Goal: Task Accomplishment & Management: Use online tool/utility

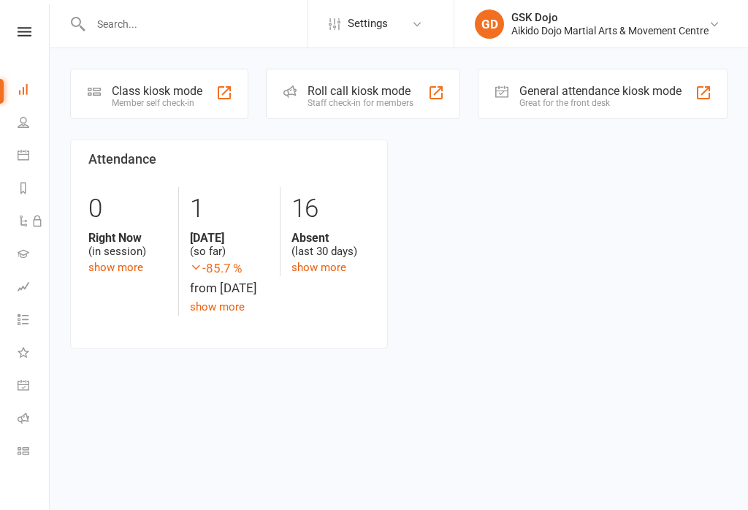
click at [134, 107] on div "Member self check-in" at bounding box center [157, 103] width 91 height 10
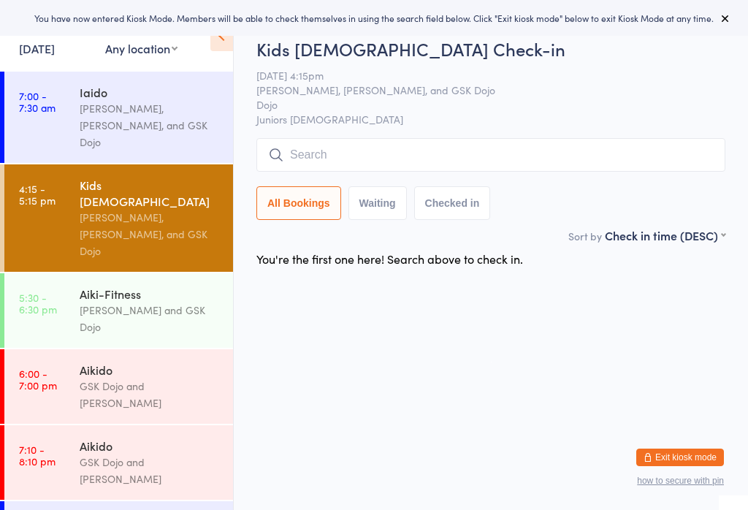
click at [45, 98] on time "7:00 - 7:30 am" at bounding box center [37, 101] width 37 height 23
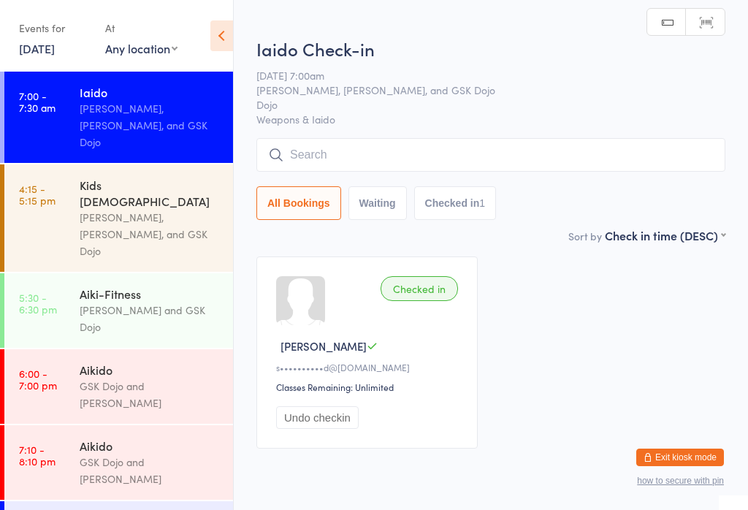
click at [125, 209] on div "Matt Teale, Miltiadis Teale, and GSK Dojo" at bounding box center [150, 234] width 141 height 50
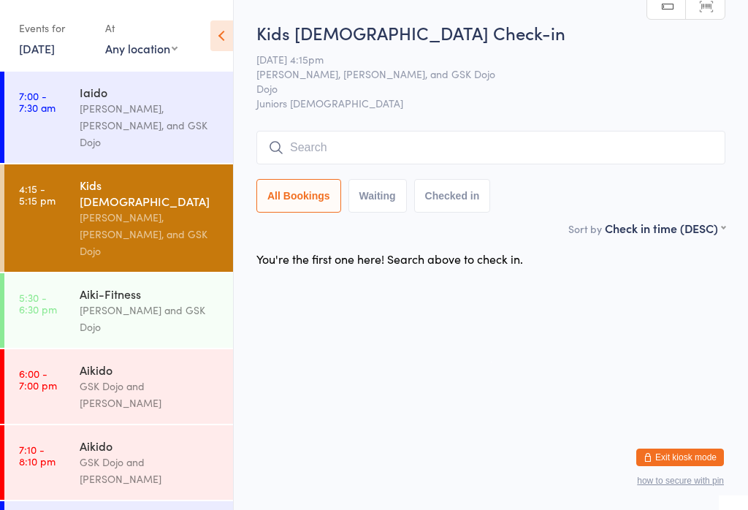
click at [598, 148] on input "search" at bounding box center [490, 148] width 469 height 34
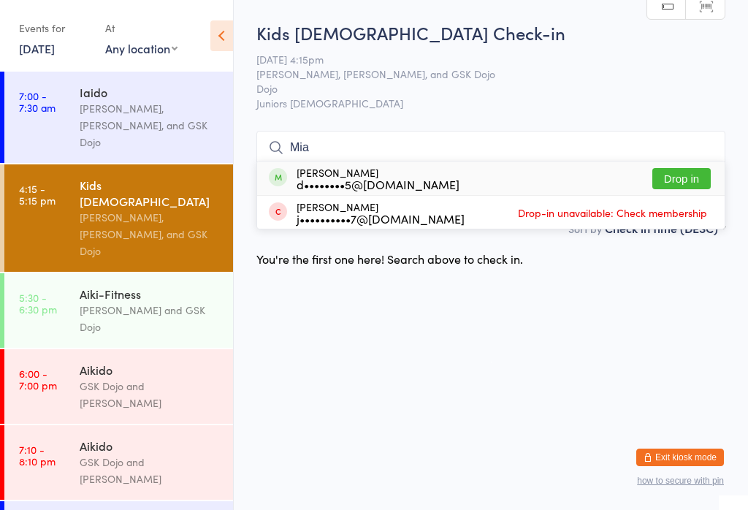
type input "Mia"
click at [682, 168] on button "Drop in" at bounding box center [681, 178] width 58 height 21
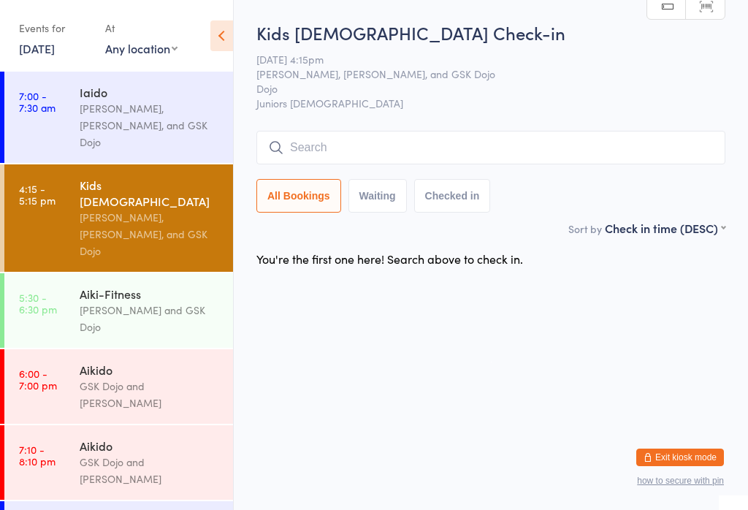
scroll to position [0, 0]
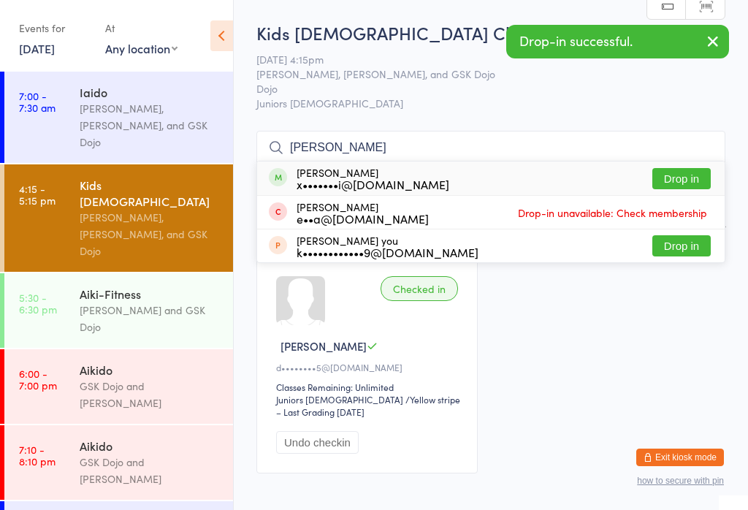
type input "Karl"
click at [692, 175] on button "Drop in" at bounding box center [681, 178] width 58 height 21
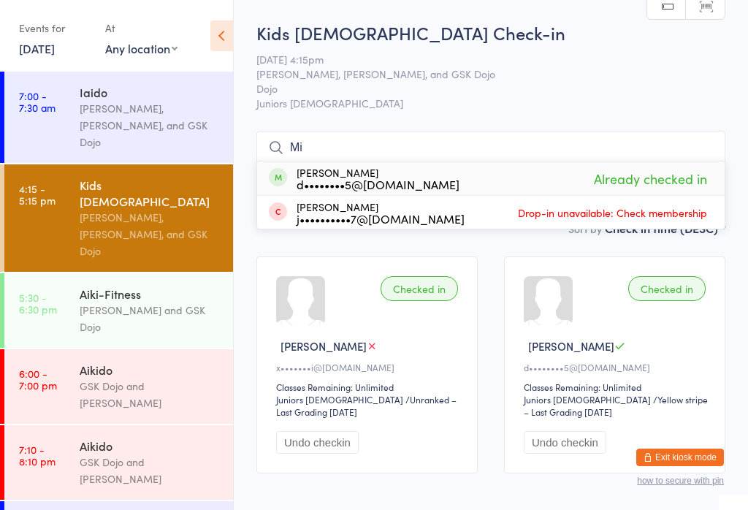
type input "M"
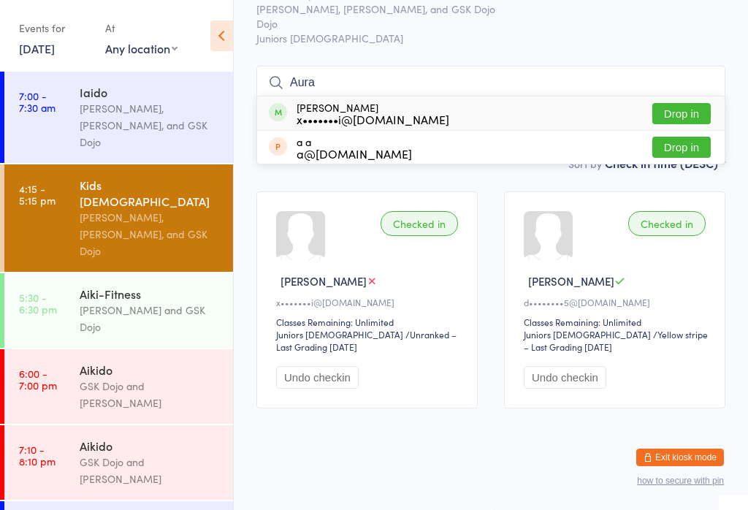
scroll to position [93, 0]
type input "Aura"
click at [678, 103] on button "Drop in" at bounding box center [681, 113] width 58 height 21
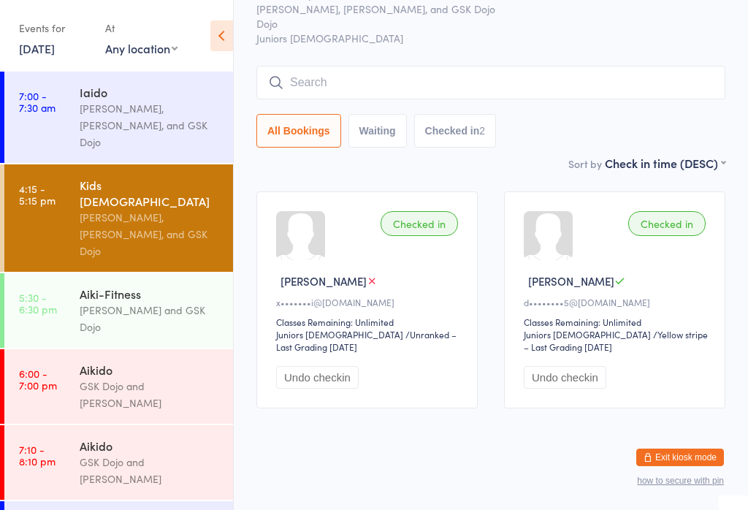
scroll to position [59, 0]
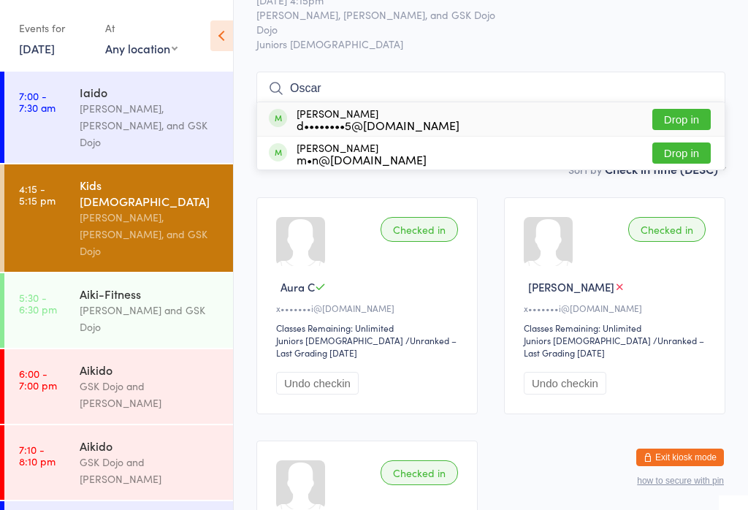
type input "Oscar"
click at [690, 113] on button "Drop in" at bounding box center [681, 119] width 58 height 21
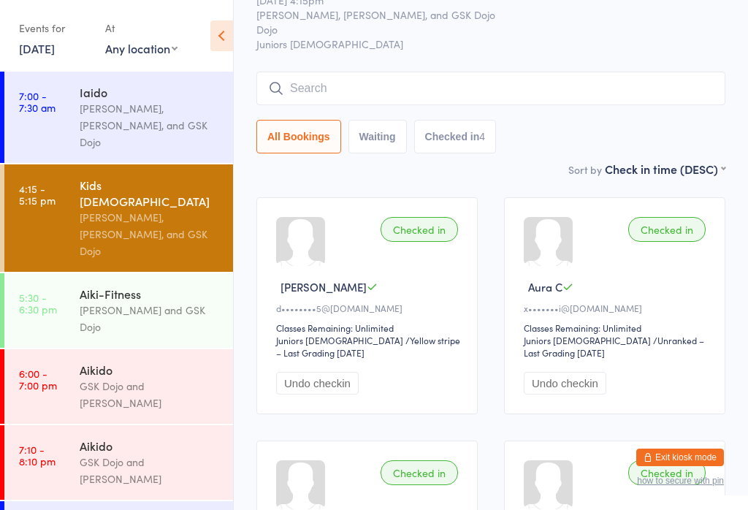
click at [400, 75] on input "search" at bounding box center [490, 89] width 469 height 34
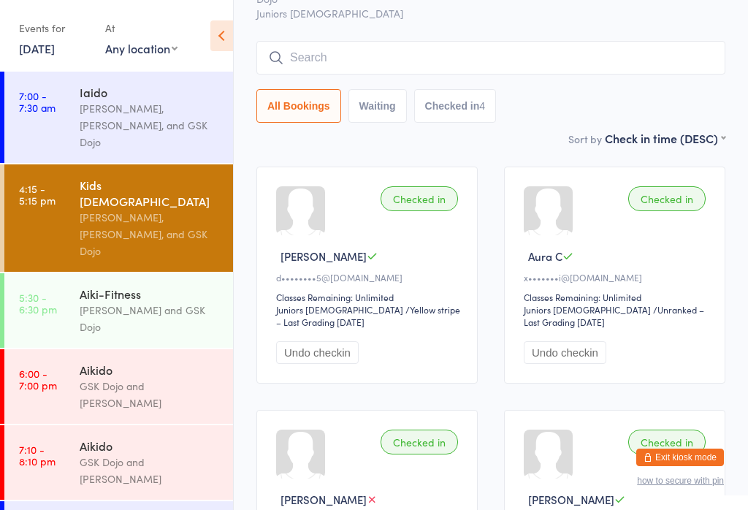
scroll to position [132, 0]
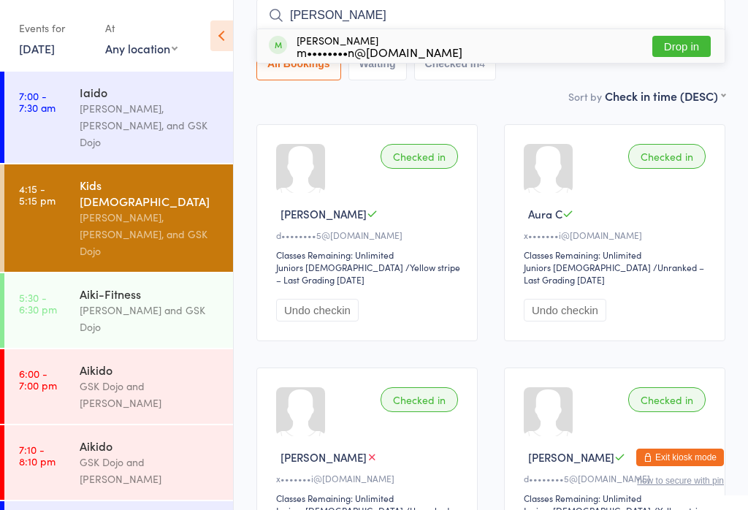
type input "Cole"
click at [688, 40] on button "Drop in" at bounding box center [681, 46] width 58 height 21
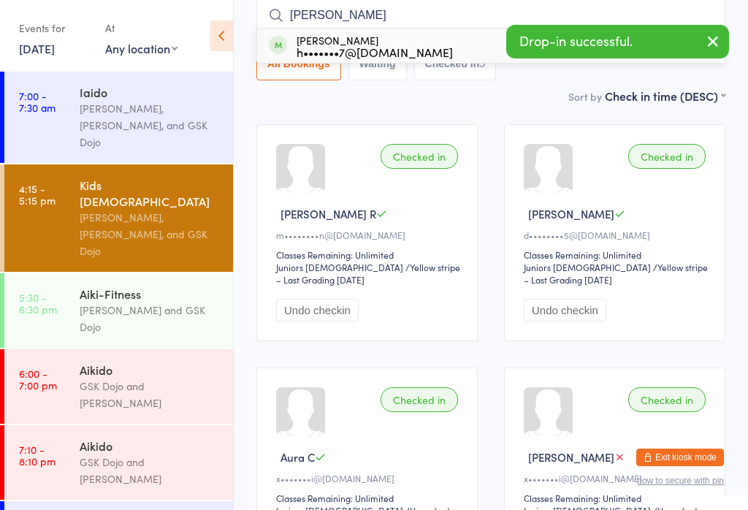
type input "Dimitris"
click at [690, 50] on button "Drop in" at bounding box center [681, 46] width 58 height 21
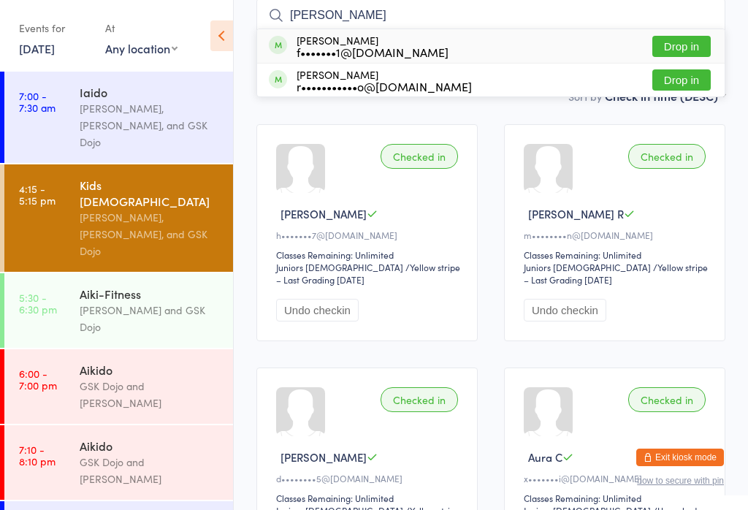
type input "Yan"
click at [686, 47] on button "Drop in" at bounding box center [681, 46] width 58 height 21
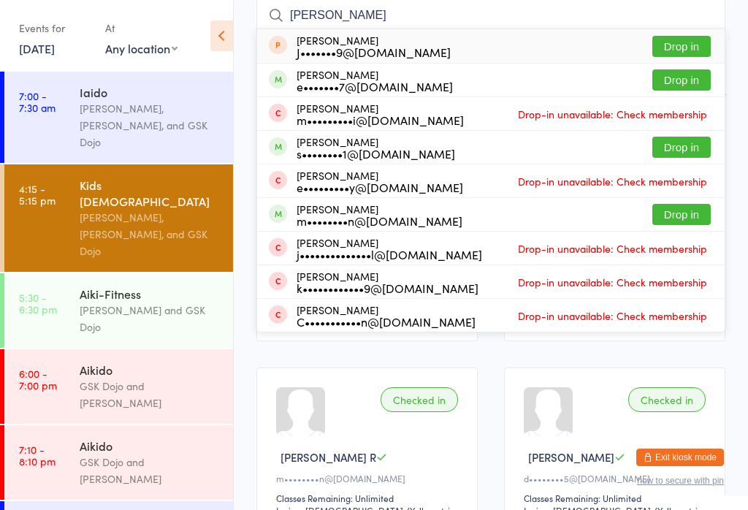
type input "Ja"
click at [687, 217] on button "Drop in" at bounding box center [681, 214] width 58 height 21
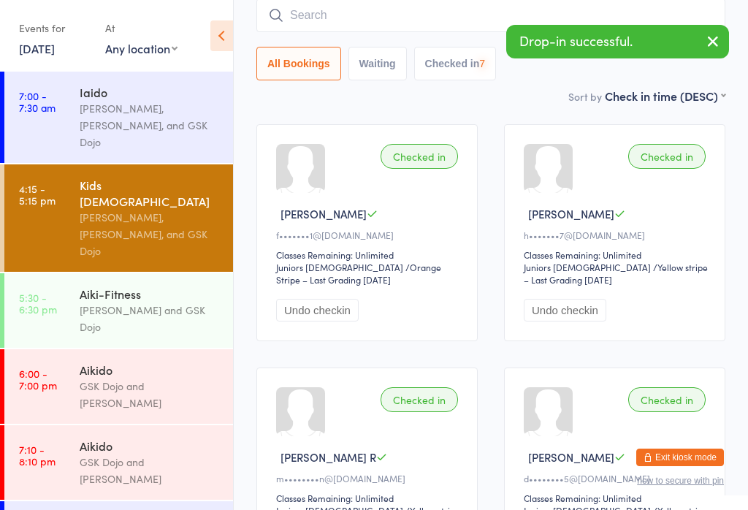
click at [630, 12] on input "search" at bounding box center [490, 16] width 469 height 34
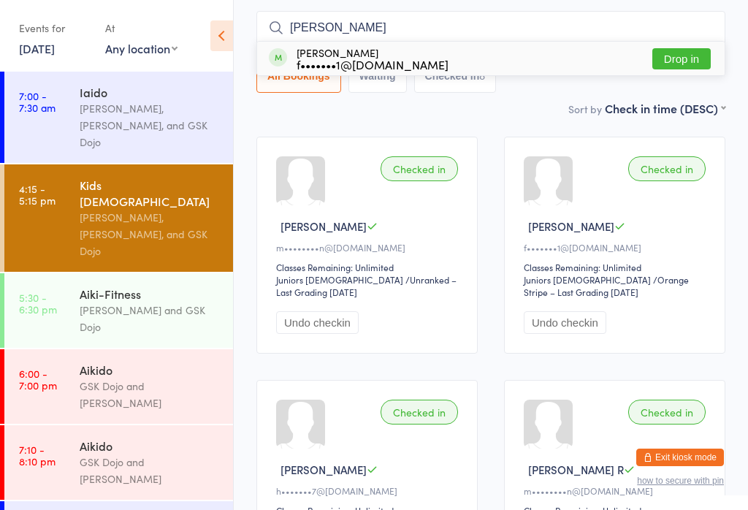
scroll to position [115, 0]
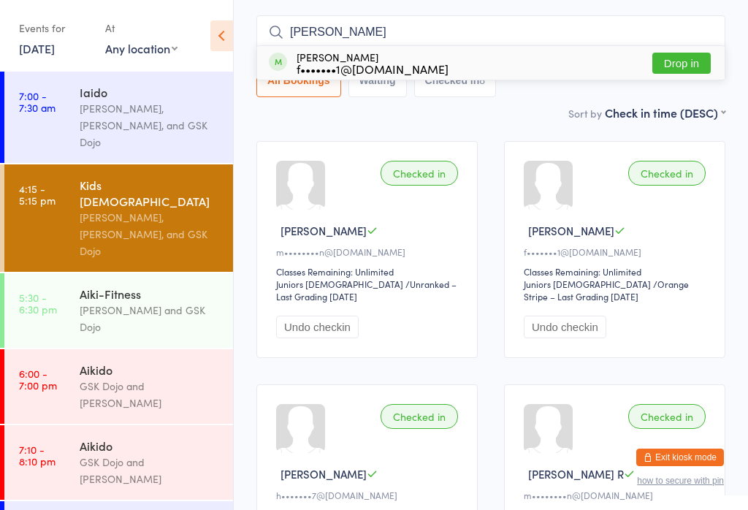
type input "Kira"
click at [680, 60] on button "Drop in" at bounding box center [681, 63] width 58 height 21
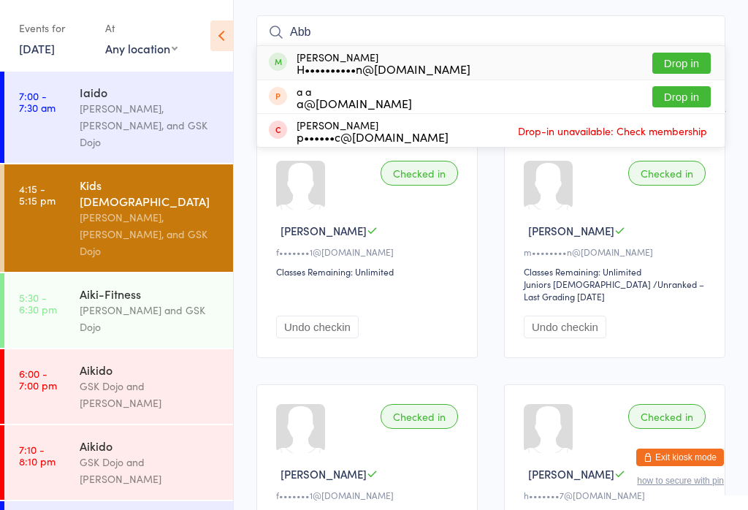
type input "Abb"
click at [695, 65] on button "Drop in" at bounding box center [681, 63] width 58 height 21
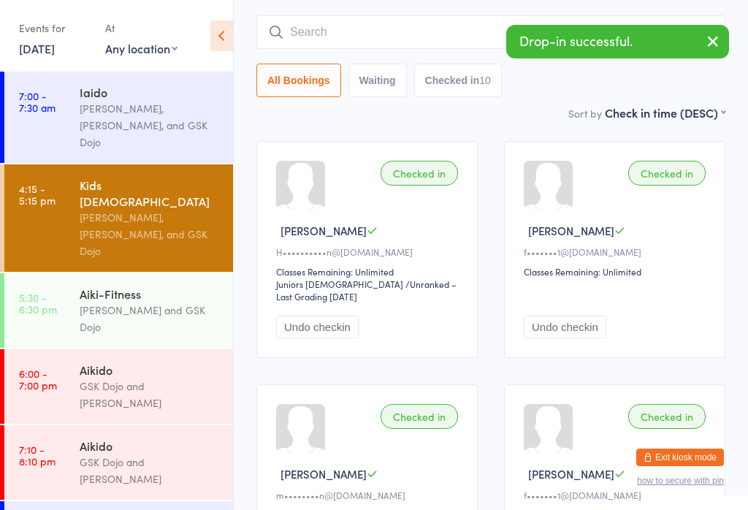
click at [722, 44] on button "button" at bounding box center [713, 43] width 32 height 34
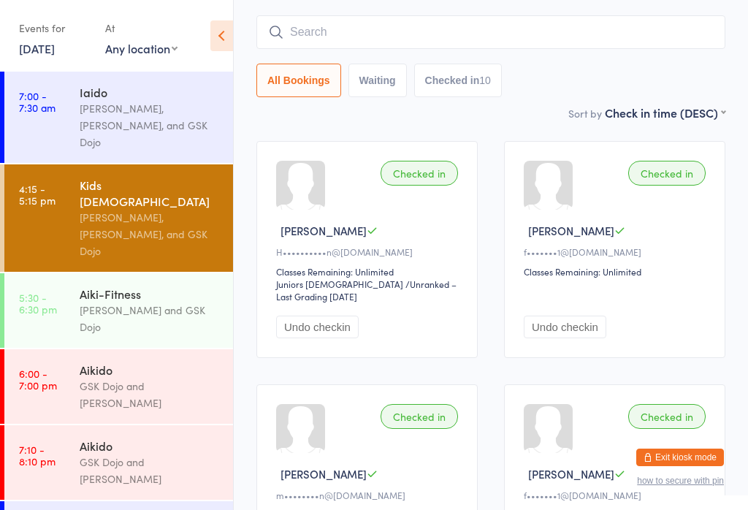
click at [352, 22] on input "search" at bounding box center [490, 32] width 469 height 34
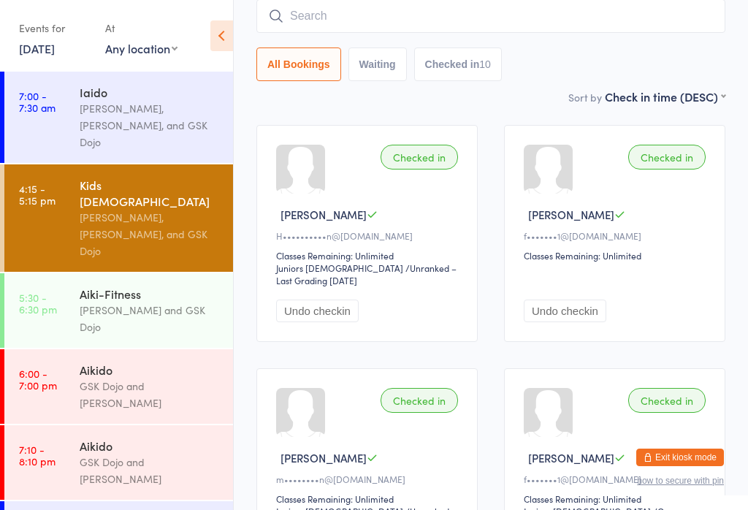
scroll to position [132, 0]
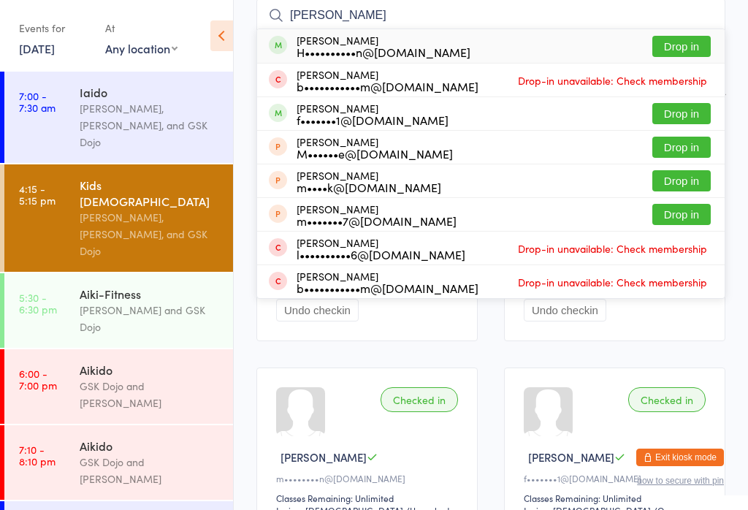
type input "Margo"
click at [318, 63] on div "Margot Jensen H••••••••••n@gmail.com Drop in" at bounding box center [490, 46] width 467 height 34
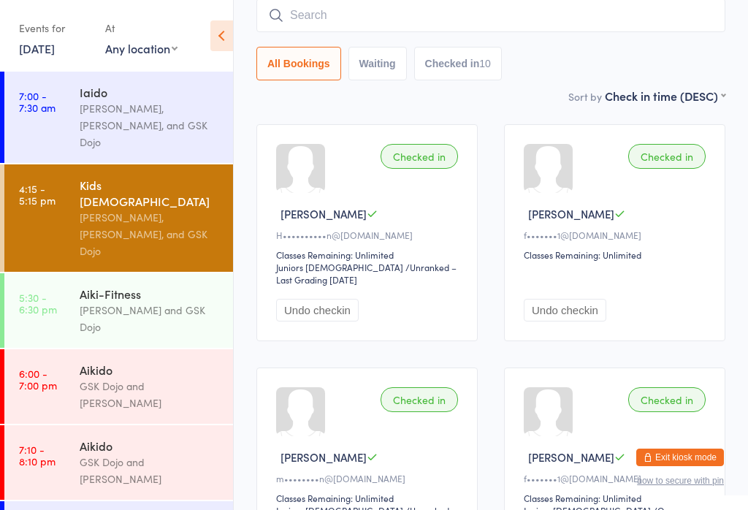
click at [313, 50] on button "All Bookings" at bounding box center [298, 64] width 85 height 34
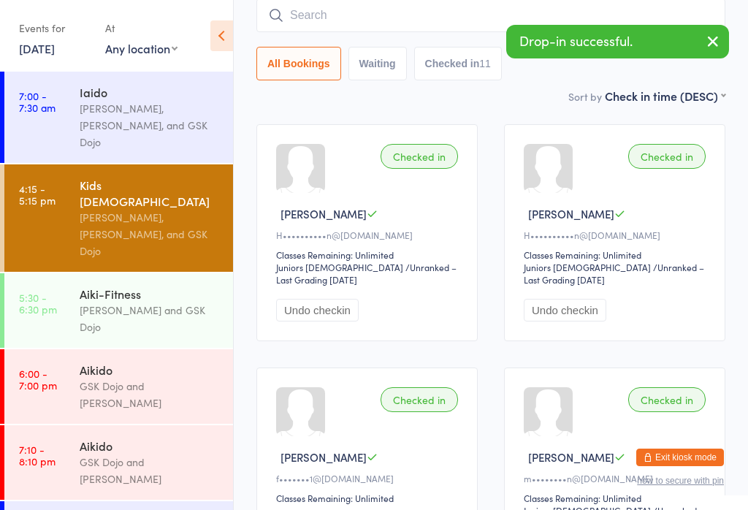
click at [727, 41] on button "button" at bounding box center [713, 43] width 32 height 34
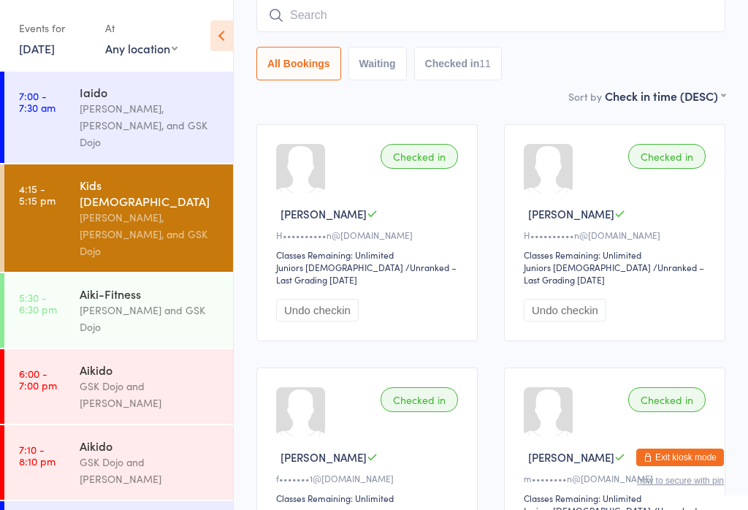
click at [367, 21] on input "search" at bounding box center [490, 16] width 469 height 34
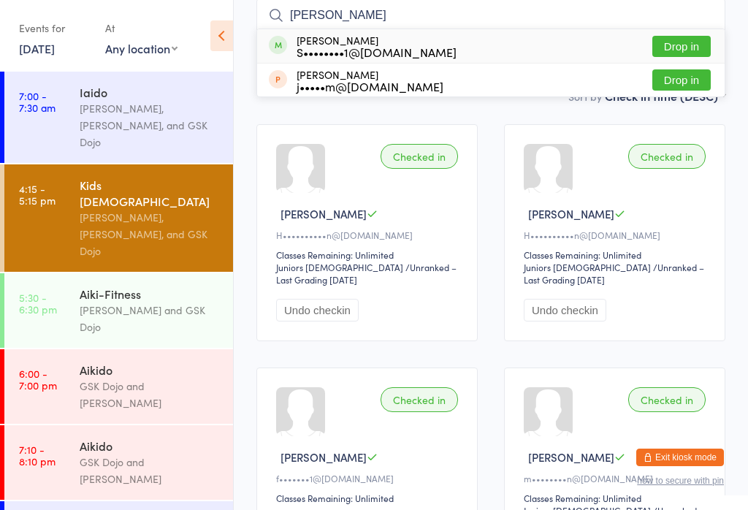
type input "Joanne"
click at [670, 31] on div "Joanne Qiao S••••••••1@gmail.com Drop in" at bounding box center [490, 46] width 467 height 34
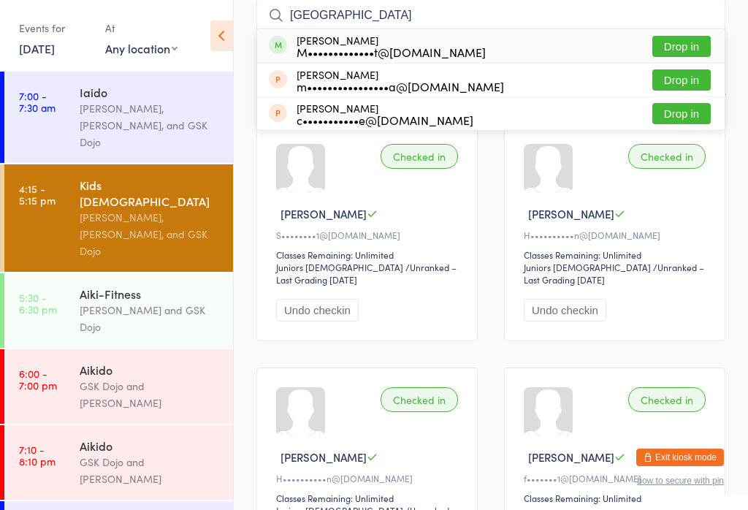
type input "Florence"
click at [694, 43] on button "Drop in" at bounding box center [681, 46] width 58 height 21
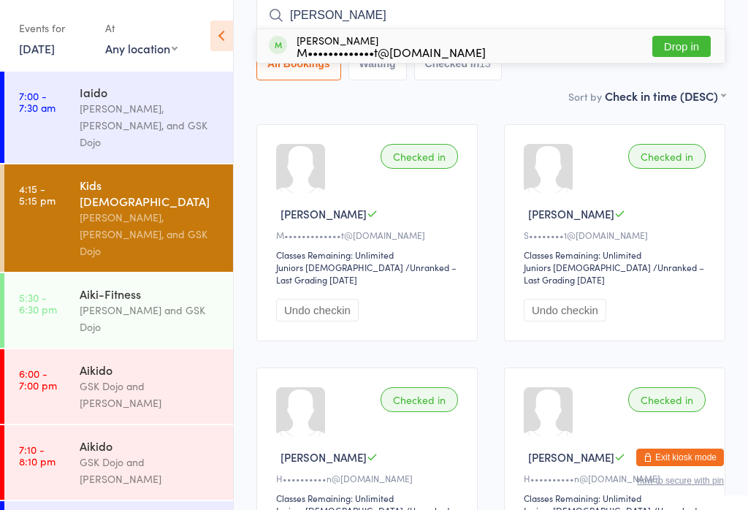
type input "Albert"
click at [680, 45] on button "Drop in" at bounding box center [681, 46] width 58 height 21
